Goal: Task Accomplishment & Management: Complete application form

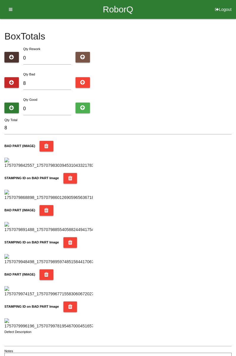
type input "0"
type input "1"
type input "16"
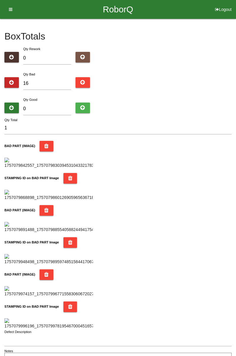
type input "16"
click at [56, 107] on input "0" at bounding box center [47, 109] width 48 height 13
type input "8"
type input "24"
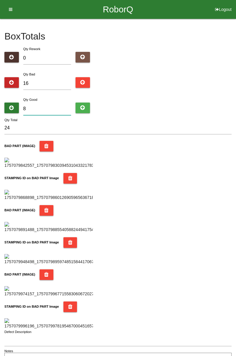
type input "0"
type input "16"
type input "7"
type input "23"
type input "72"
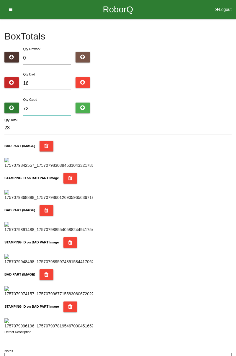
type input "88"
type input "7"
type input "23"
type input "0"
type input "16"
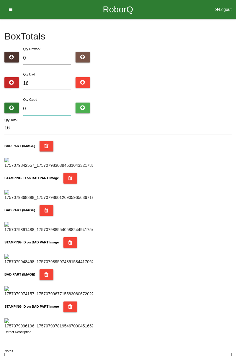
type input "6"
type input "22"
type input "68"
type input "84"
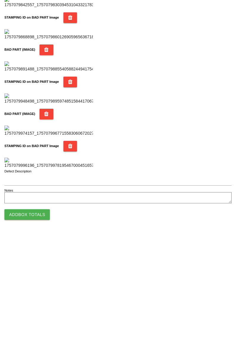
type input "68"
click at [38, 333] on button "Add Box Totals" at bounding box center [26, 336] width 45 height 11
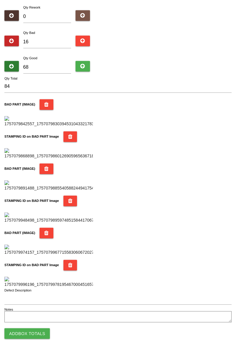
scroll to position [516, 0]
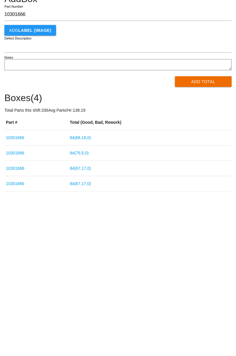
type input "10301666"
click at [236, 121] on div "End Shift Event 1905 > 10301666 Add Box 10301666 Part Number Add LABEL (IMAGE) …" at bounding box center [118, 129] width 236 height 220
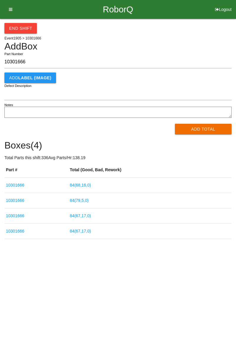
click at [37, 77] on b "LABEL (IMAGE)" at bounding box center [34, 77] width 33 height 5
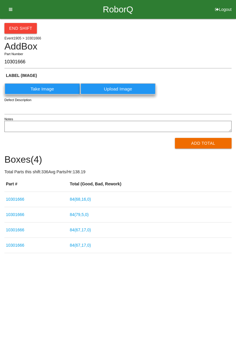
click at [208, 138] on button "Add Total" at bounding box center [203, 143] width 57 height 11
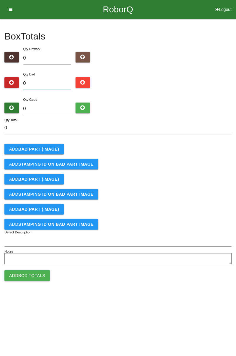
click at [57, 78] on input "0" at bounding box center [47, 83] width 48 height 13
type input "1"
click at [48, 150] on b "BAD PART (IMAGE)" at bounding box center [38, 149] width 41 height 5
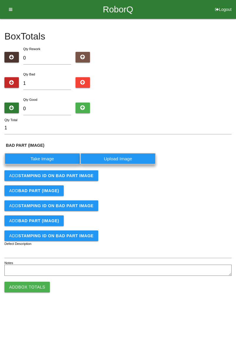
click at [49, 159] on label "Take Image" at bounding box center [42, 158] width 76 height 11
click at [0, 0] on \(IMAGE\) "Take Image" at bounding box center [0, 0] width 0 height 0
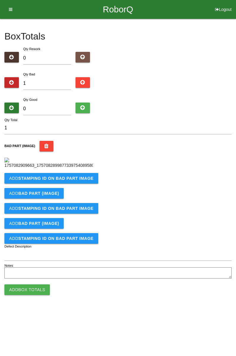
click at [82, 181] on b "STAMPING ID on BAD PART Image" at bounding box center [55, 178] width 75 height 5
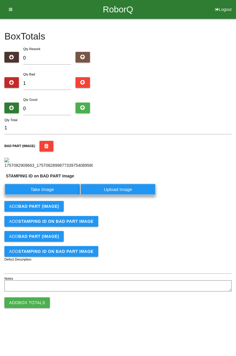
click at [57, 195] on label "Take Image" at bounding box center [42, 189] width 76 height 11
click at [0, 0] on PART "Take Image" at bounding box center [0, 0] width 0 height 0
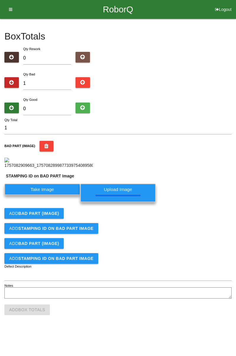
scroll to position [4, 0]
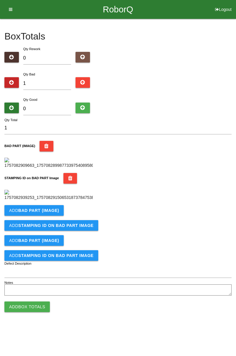
click at [20, 201] on img at bounding box center [48, 195] width 88 height 11
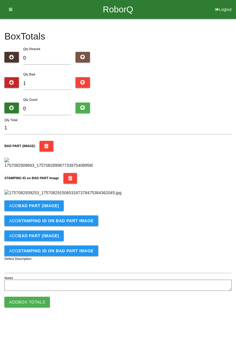
click at [27, 196] on img at bounding box center [62, 193] width 117 height 6
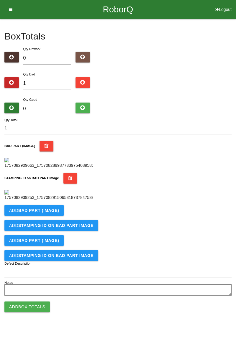
click at [68, 184] on icon "button" at bounding box center [70, 178] width 4 height 11
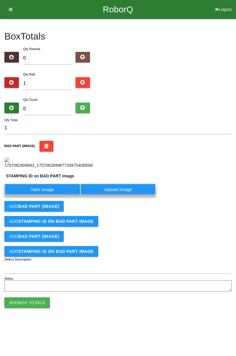
click at [53, 195] on label "Take Image" at bounding box center [42, 189] width 76 height 11
click at [0, 0] on PART "Take Image" at bounding box center [0, 0] width 0 height 0
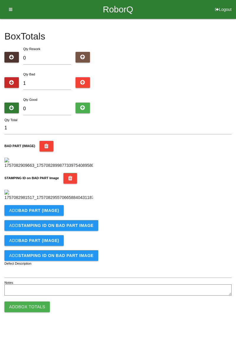
scroll to position [130, 0]
click at [194, 141] on div "BAD PART (IMAGE)" at bounding box center [117, 155] width 227 height 28
click at [53, 84] on input "1" at bounding box center [47, 83] width 48 height 13
type input "0"
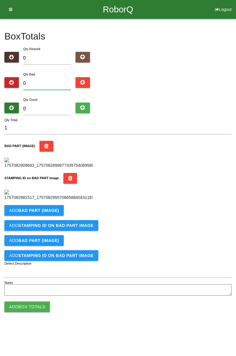
type input "0"
type input "5"
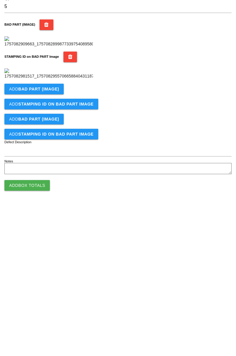
scroll to position [130, 0]
type input "5"
click at [58, 216] on button "Add BAD PART (IMAGE)" at bounding box center [33, 210] width 59 height 11
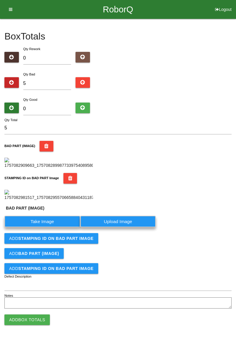
click at [56, 227] on label "Take Image" at bounding box center [42, 221] width 76 height 11
click at [0, 0] on \(IMAGE\) "Take Image" at bounding box center [0, 0] width 0 height 0
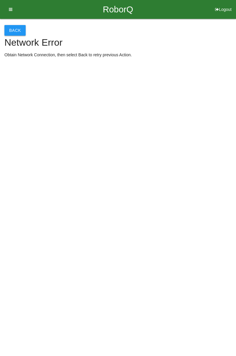
click at [19, 30] on button "Back" at bounding box center [14, 30] width 21 height 11
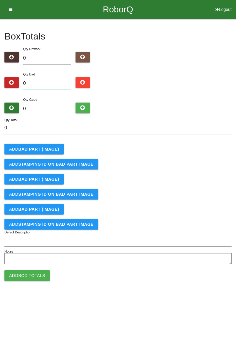
click at [55, 82] on input "0" at bounding box center [47, 83] width 48 height 13
type input "5"
click at [58, 151] on button "Add BAD PART (IMAGE)" at bounding box center [33, 149] width 59 height 11
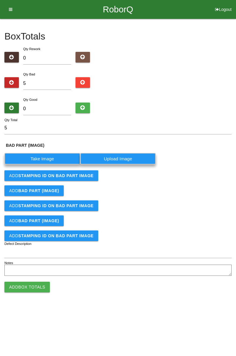
click at [46, 158] on label "Take Image" at bounding box center [42, 158] width 76 height 11
click at [0, 0] on \(IMAGE\) "Take Image" at bounding box center [0, 0] width 0 height 0
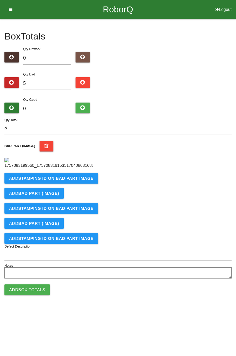
click at [68, 181] on b "STAMPING ID on BAD PART Image" at bounding box center [55, 178] width 75 height 5
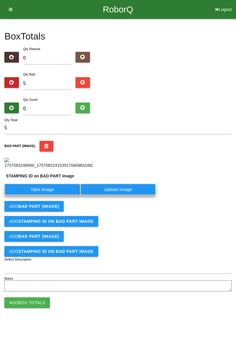
click at [48, 195] on label "Take Image" at bounding box center [42, 189] width 76 height 11
click at [0, 0] on PART "Take Image" at bounding box center [0, 0] width 0 height 0
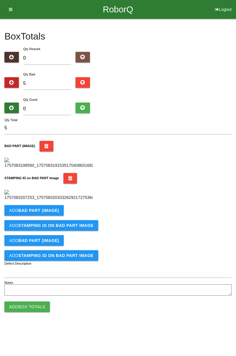
scroll to position [130, 0]
click at [54, 213] on b "BAD PART (IMAGE)" at bounding box center [38, 210] width 41 height 5
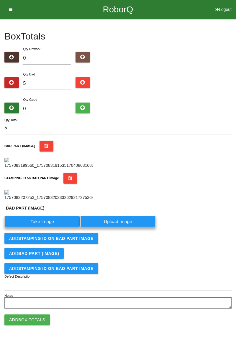
click at [51, 227] on label "Take Image" at bounding box center [42, 221] width 76 height 11
click at [0, 0] on \(IMAGE\) "Take Image" at bounding box center [0, 0] width 0 height 0
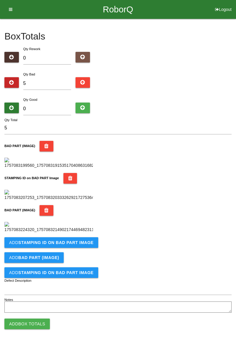
scroll to position [226, 0]
click at [79, 248] on button "Add STAMPING ID on BAD PART Image" at bounding box center [51, 242] width 94 height 11
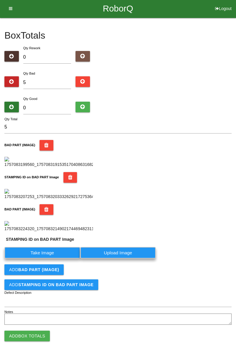
click at [64, 259] on label "Take Image" at bounding box center [42, 252] width 76 height 11
click at [0, 0] on PART "Take Image" at bounding box center [0, 0] width 0 height 0
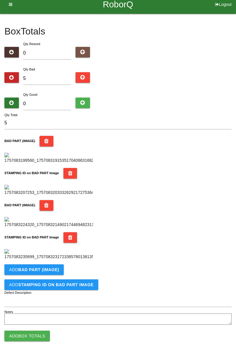
scroll to position [0, 0]
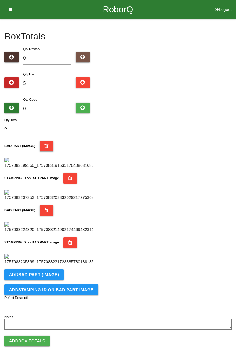
click at [62, 84] on input "5" at bounding box center [47, 83] width 48 height 13
type input "0"
type input "8"
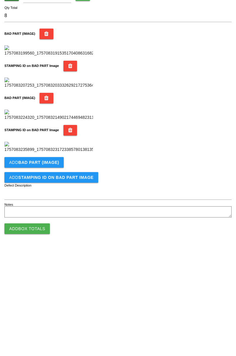
scroll to position [323, 0]
click at [55, 267] on b "BAD PART (IMAGE)" at bounding box center [38, 269] width 41 height 5
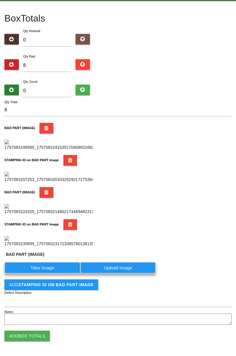
click at [51, 274] on label "Take Image" at bounding box center [42, 267] width 76 height 11
click at [0, 0] on \(IMAGE\) "Take Image" at bounding box center [0, 0] width 0 height 0
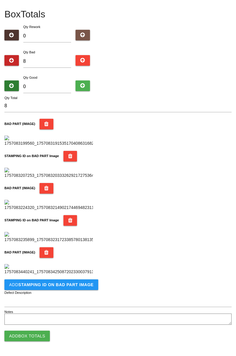
scroll to position [420, 0]
click at [88, 287] on b "STAMPING ID on BAD PART Image" at bounding box center [55, 284] width 75 height 5
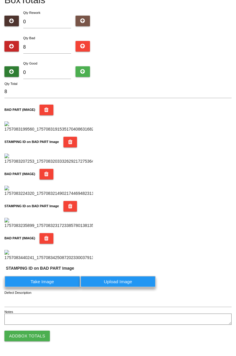
click at [62, 287] on label "Take Image" at bounding box center [42, 281] width 76 height 11
click at [0, 0] on PART "Take Image" at bounding box center [0, 0] width 0 height 0
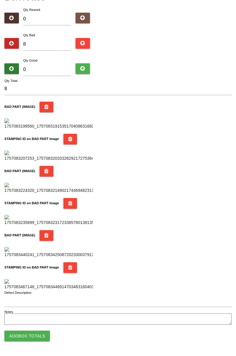
scroll to position [0, 0]
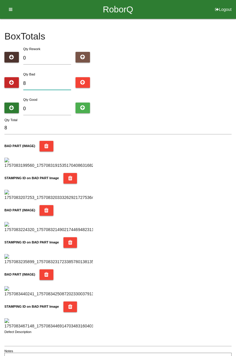
click at [49, 84] on input "8" at bounding box center [47, 83] width 48 height 13
type input "0"
type input "1"
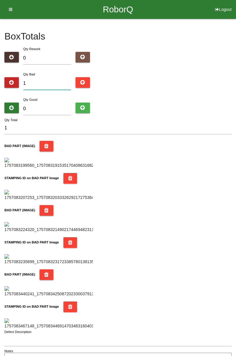
type input "10"
click at [236, 49] on div "Box Totals Translate Weight Weight unit: Rework Weight Bad Weight Good Weight 0…" at bounding box center [118, 192] width 236 height 347
click at [52, 81] on input "10" at bounding box center [47, 83] width 48 height 13
type input "1"
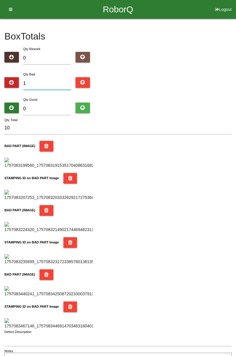
type input "1"
type input "14"
type input "1"
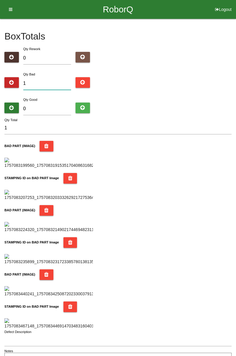
type input "19"
click at [44, 106] on input "0" at bounding box center [47, 109] width 48 height 13
type input "6"
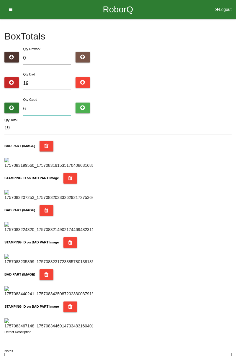
type input "25"
type input "65"
type input "84"
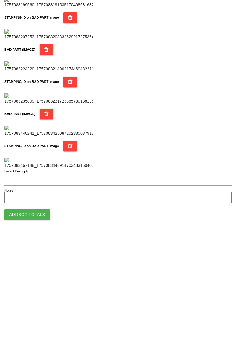
type input "65"
click at [37, 332] on button "Add Box Totals" at bounding box center [26, 336] width 45 height 11
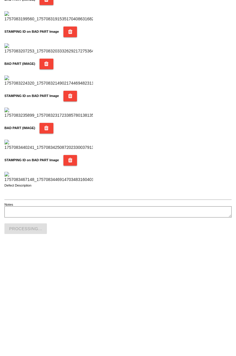
scroll to position [516, 0]
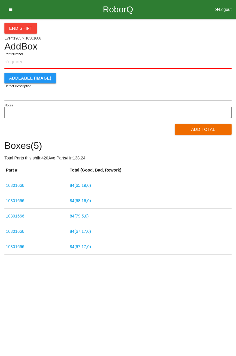
paste input "10301666"
type input "10301666"
click at [208, 128] on button "Add Total" at bounding box center [203, 129] width 57 height 11
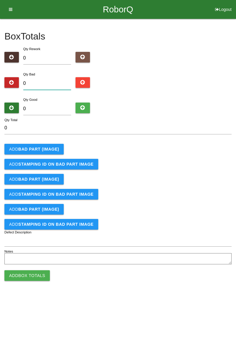
click at [47, 81] on input "0" at bounding box center [47, 83] width 48 height 13
type input "4"
click at [45, 147] on b "BAD PART (IMAGE)" at bounding box center [38, 149] width 41 height 5
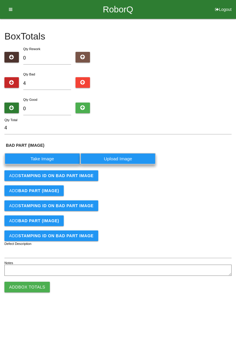
click at [36, 159] on label "Take Image" at bounding box center [42, 158] width 76 height 11
click at [0, 0] on \(IMAGE\) "Take Image" at bounding box center [0, 0] width 0 height 0
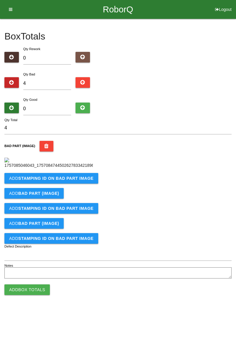
click at [80, 181] on b "STAMPING ID on BAD PART Image" at bounding box center [55, 178] width 75 height 5
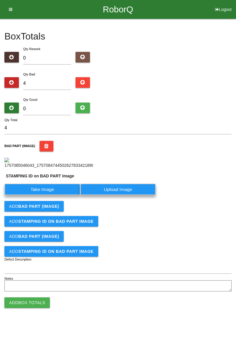
click at [48, 195] on label "Take Image" at bounding box center [42, 189] width 76 height 11
click at [0, 0] on PART "Take Image" at bounding box center [0, 0] width 0 height 0
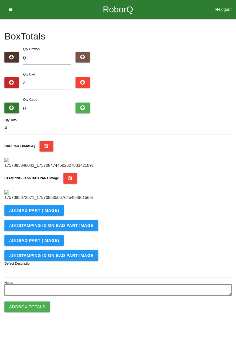
scroll to position [130, 0]
click at [54, 216] on button "Add BAD PART (IMAGE)" at bounding box center [33, 210] width 59 height 11
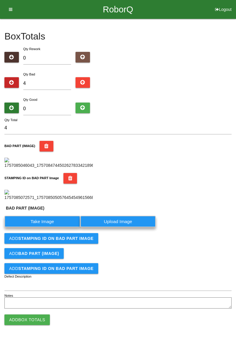
click at [50, 227] on label "Take Image" at bounding box center [42, 221] width 76 height 11
click at [0, 0] on \(IMAGE\) "Take Image" at bounding box center [0, 0] width 0 height 0
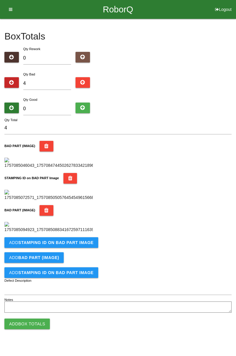
scroll to position [226, 0]
click at [87, 245] on b "STAMPING ID on BAD PART Image" at bounding box center [55, 242] width 75 height 5
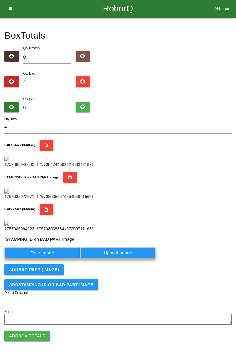
click at [62, 259] on label "Take Image" at bounding box center [42, 252] width 76 height 11
click at [0, 0] on PART "Take Image" at bounding box center [0, 0] width 0 height 0
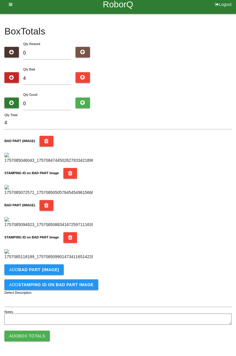
scroll to position [323, 0]
click at [58, 269] on button "Add BAD PART (IMAGE)" at bounding box center [33, 269] width 59 height 11
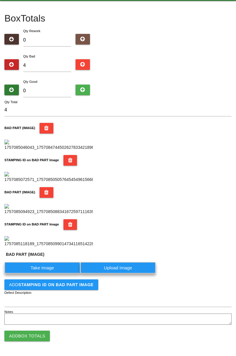
click at [50, 274] on label "Take Image" at bounding box center [42, 267] width 76 height 11
click at [0, 0] on \(IMAGE\) "Take Image" at bounding box center [0, 0] width 0 height 0
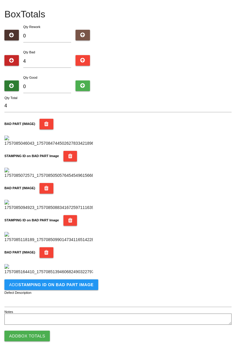
scroll to position [420, 0]
click at [74, 280] on button "Add STAMPING ID on BAD PART Image" at bounding box center [51, 284] width 94 height 11
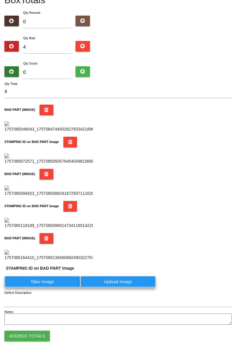
click at [47, 287] on label "Take Image" at bounding box center [42, 281] width 76 height 11
click at [0, 0] on PART "Take Image" at bounding box center [0, 0] width 0 height 0
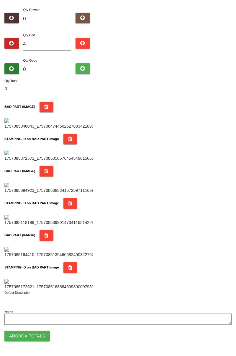
scroll to position [0, 0]
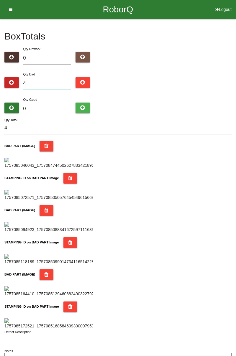
click at [61, 83] on input "4" at bounding box center [47, 83] width 48 height 13
type input "0"
type input "6"
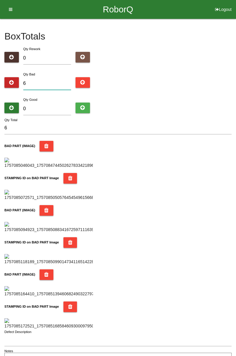
type input "0"
type input "8"
type input "0"
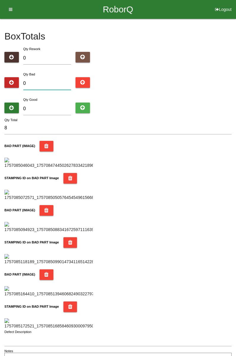
type input "0"
type input "9"
click at [235, 65] on div "Box Totals Translate Weight Weight unit: Rework Weight Bad Weight Good Weight 0…" at bounding box center [118, 192] width 236 height 347
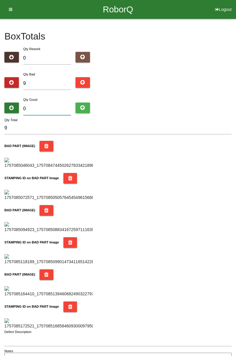
click at [52, 107] on input "0" at bounding box center [47, 109] width 48 height 13
type input "7"
type input "16"
type input "75"
type input "84"
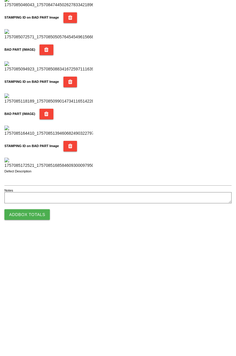
type input "75"
click at [35, 332] on button "Add Box Totals" at bounding box center [26, 336] width 45 height 11
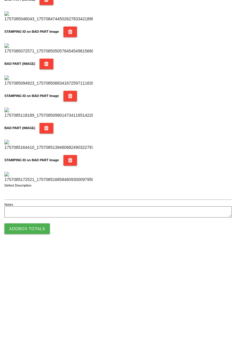
scroll to position [516, 0]
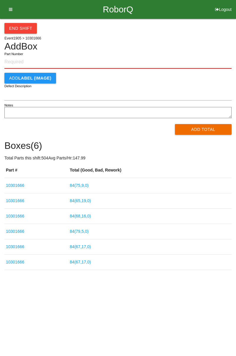
click at [22, 62] on input "Part Number" at bounding box center [117, 62] width 227 height 13
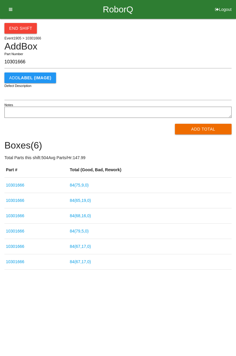
type input "10301666"
click at [211, 125] on button "Add Total" at bounding box center [203, 129] width 57 height 11
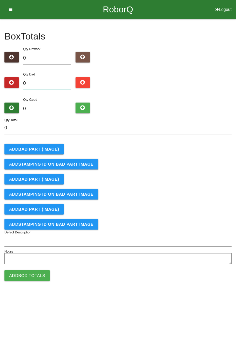
click at [51, 78] on input "0" at bounding box center [47, 83] width 48 height 13
type input "2"
click at [57, 150] on b "BAD PART (IMAGE)" at bounding box center [38, 149] width 41 height 5
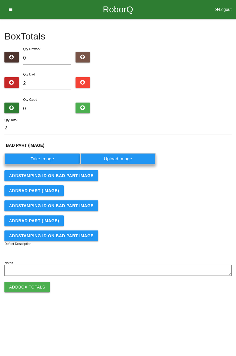
click at [51, 156] on label "Take Image" at bounding box center [42, 158] width 76 height 11
click at [0, 0] on \(IMAGE\) "Take Image" at bounding box center [0, 0] width 0 height 0
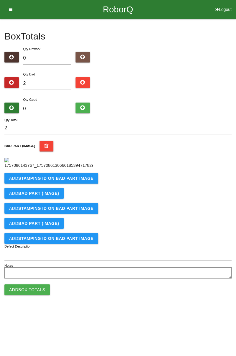
click at [79, 181] on b "STAMPING ID on BAD PART Image" at bounding box center [55, 178] width 75 height 5
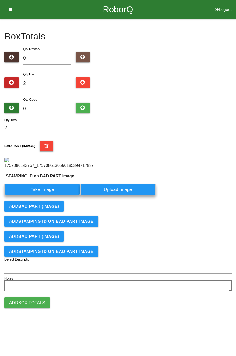
click at [50, 195] on label "Take Image" at bounding box center [42, 189] width 76 height 11
click at [0, 0] on PART "Take Image" at bounding box center [0, 0] width 0 height 0
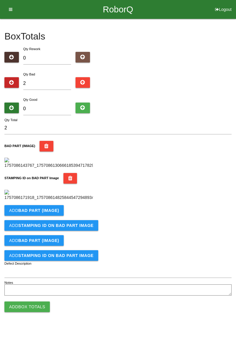
scroll to position [130, 0]
click at [57, 213] on b "BAD PART (IMAGE)" at bounding box center [38, 210] width 41 height 5
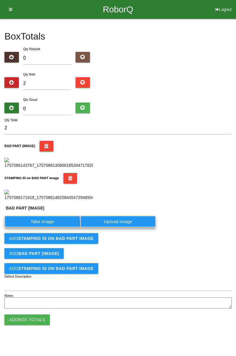
click at [51, 227] on label "Take Image" at bounding box center [42, 221] width 76 height 11
click at [0, 0] on \(IMAGE\) "Take Image" at bounding box center [0, 0] width 0 height 0
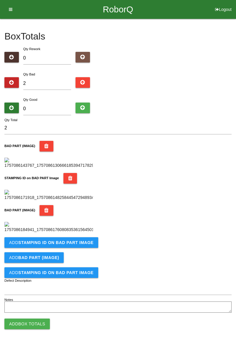
scroll to position [226, 0]
click at [84, 245] on b "STAMPING ID on BAD PART Image" at bounding box center [55, 242] width 75 height 5
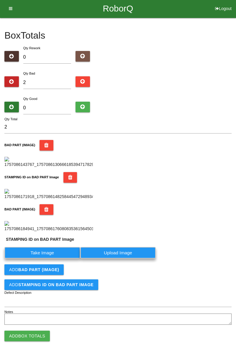
click at [62, 259] on label "Take Image" at bounding box center [42, 252] width 76 height 11
click at [0, 0] on PART "Take Image" at bounding box center [0, 0] width 0 height 0
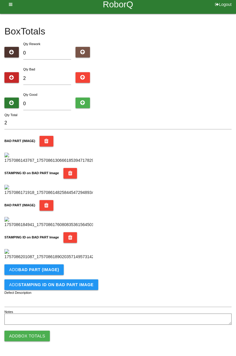
scroll to position [0, 0]
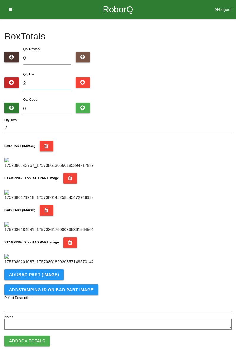
click at [47, 81] on input "2" at bounding box center [47, 83] width 48 height 13
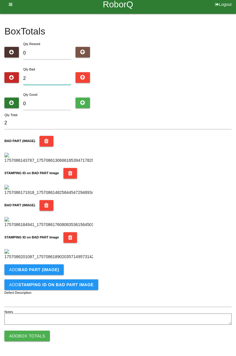
scroll to position [3, 0]
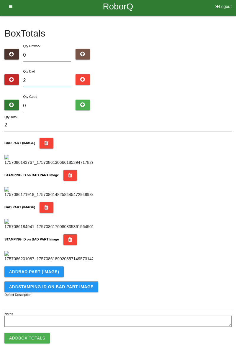
type input "0"
type input "3"
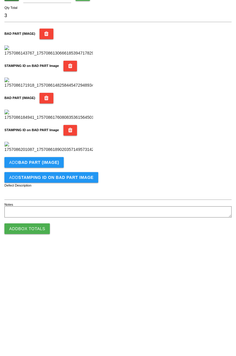
scroll to position [323, 0]
click at [36, 272] on b "BAD PART (IMAGE)" at bounding box center [38, 269] width 41 height 5
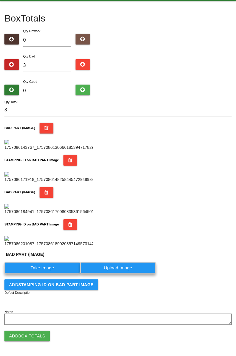
click at [38, 274] on label "Take Image" at bounding box center [42, 267] width 76 height 11
click at [0, 0] on \(IMAGE\) "Take Image" at bounding box center [0, 0] width 0 height 0
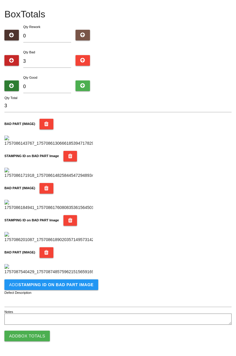
scroll to position [420, 0]
click at [57, 288] on button "Add STAMPING ID on BAD PART Image" at bounding box center [51, 284] width 94 height 11
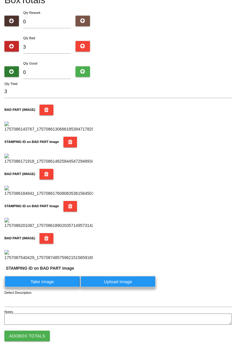
click at [51, 287] on label "Take Image" at bounding box center [42, 281] width 76 height 11
click at [0, 0] on PART "Take Image" at bounding box center [0, 0] width 0 height 0
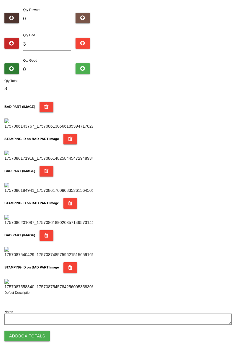
scroll to position [0, 0]
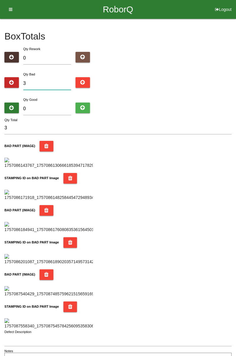
click at [52, 83] on input "3" at bounding box center [47, 83] width 48 height 13
type input "0"
type input "5"
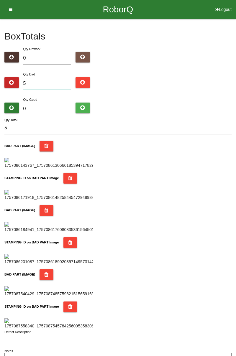
type input "5"
click at [62, 107] on input "0" at bounding box center [47, 109] width 48 height 13
type input "7"
type input "12"
type input "79"
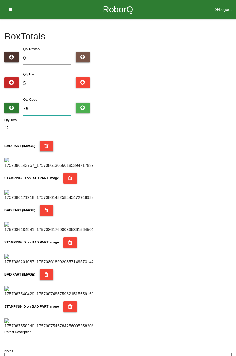
type input "84"
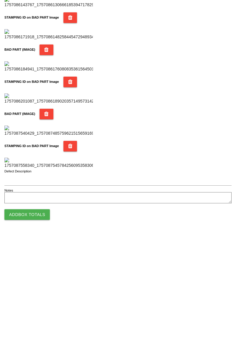
type input "79"
click at [37, 333] on button "Add Box Totals" at bounding box center [26, 336] width 45 height 11
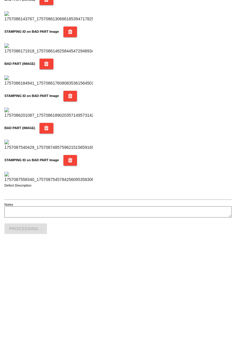
scroll to position [516, 0]
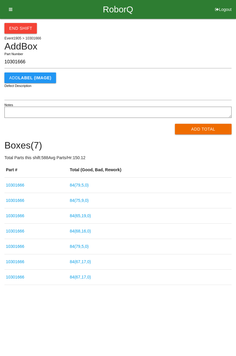
type input "10301666"
click at [204, 124] on button "Add Total" at bounding box center [203, 129] width 57 height 11
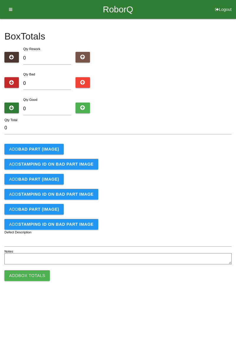
click at [48, 148] on b "BAD PART (IMAGE)" at bounding box center [38, 149] width 41 height 5
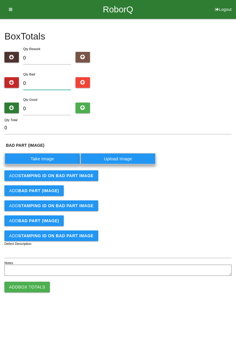
click at [48, 84] on input "0" at bounding box center [47, 83] width 48 height 13
type input "2"
click at [60, 158] on label "Take Image" at bounding box center [42, 158] width 76 height 11
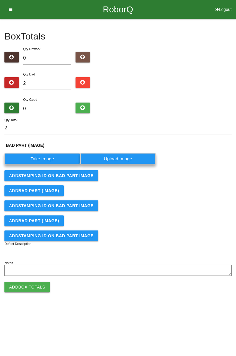
click at [0, 0] on \(IMAGE\) "Take Image" at bounding box center [0, 0] width 0 height 0
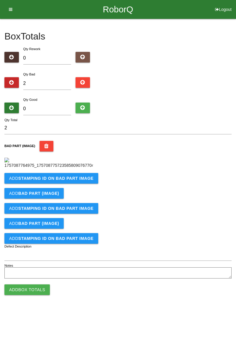
scroll to position [33, 0]
click at [87, 181] on b "STAMPING ID on BAD PART Image" at bounding box center [55, 178] width 75 height 5
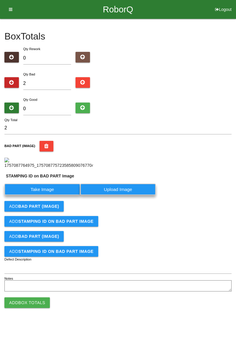
click at [54, 195] on label "Take Image" at bounding box center [42, 189] width 76 height 11
click at [0, 0] on PART "Take Image" at bounding box center [0, 0] width 0 height 0
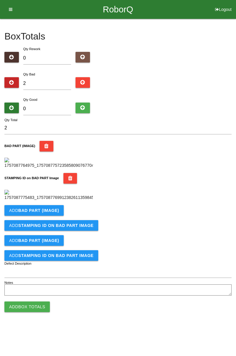
scroll to position [130, 0]
click at [50, 213] on b "BAD PART (IMAGE)" at bounding box center [38, 210] width 41 height 5
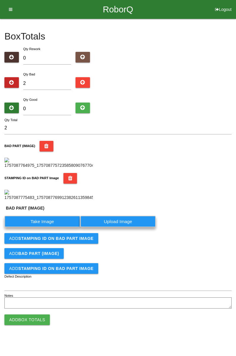
click at [50, 227] on label "Take Image" at bounding box center [42, 221] width 76 height 11
click at [0, 0] on \(IMAGE\) "Take Image" at bounding box center [0, 0] width 0 height 0
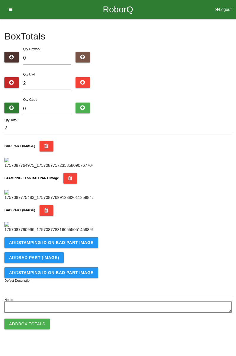
scroll to position [226, 0]
click at [91, 248] on button "Add STAMPING ID on BAD PART Image" at bounding box center [51, 242] width 94 height 11
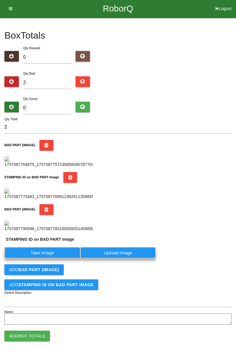
click at [59, 259] on label "Take Image" at bounding box center [42, 252] width 76 height 11
click at [0, 0] on PART "Take Image" at bounding box center [0, 0] width 0 height 0
